Goal: Navigation & Orientation: Find specific page/section

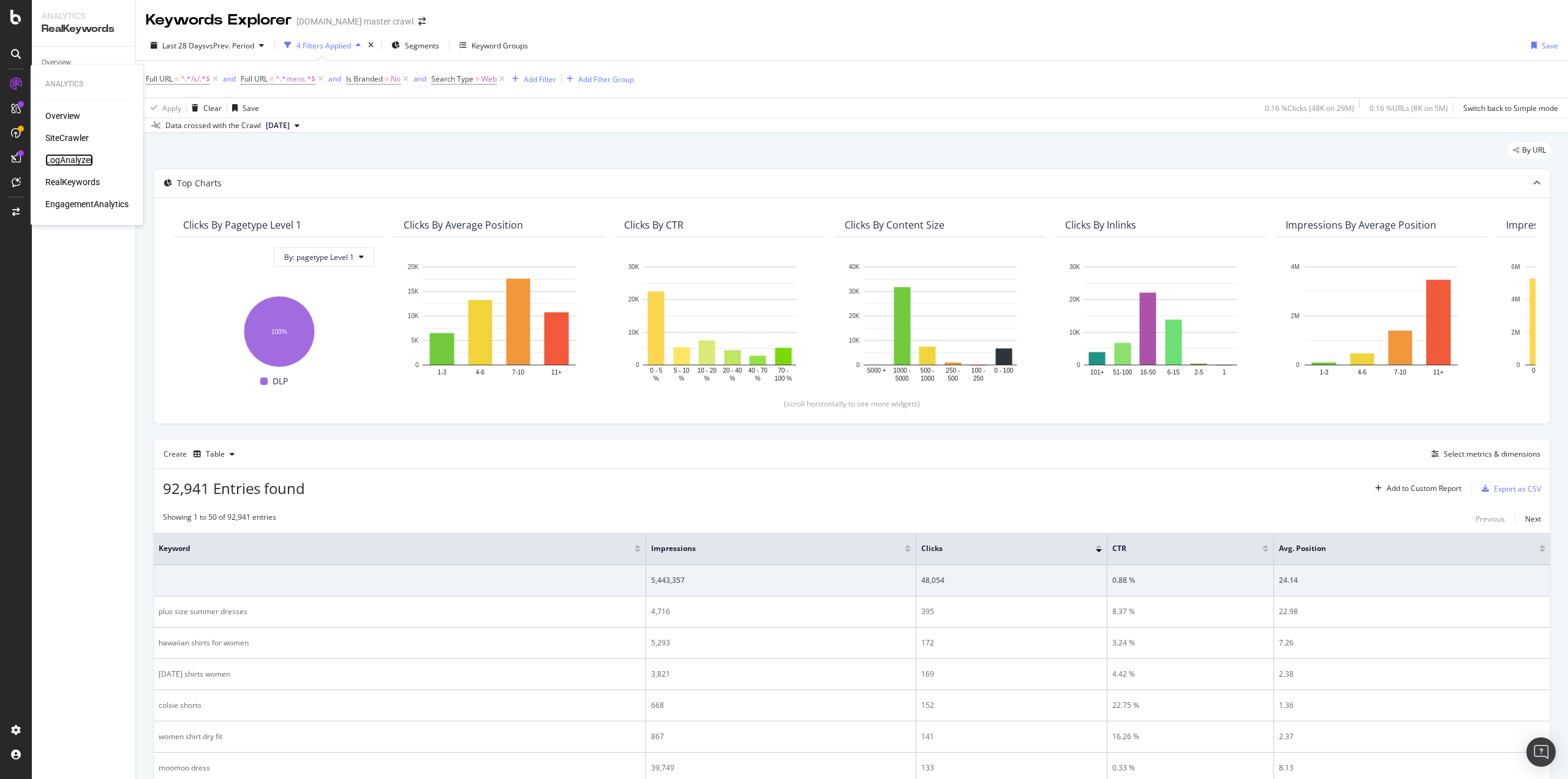
click at [56, 159] on div "LogAnalyzer" at bounding box center [69, 160] width 48 height 13
